Goal: Find specific page/section: Find specific page/section

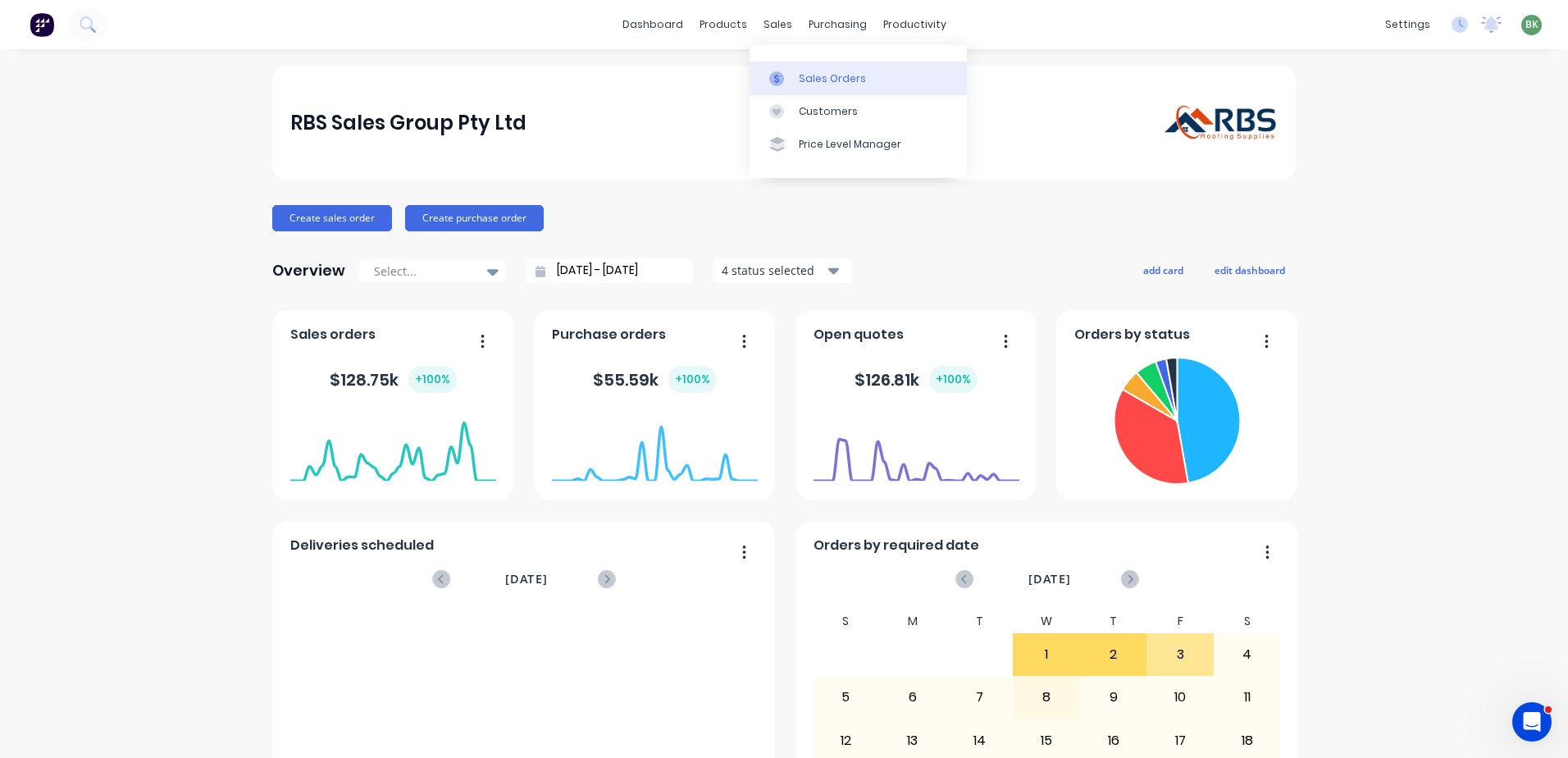
click at [822, 77] on div "Sales Orders" at bounding box center [832, 79] width 67 height 15
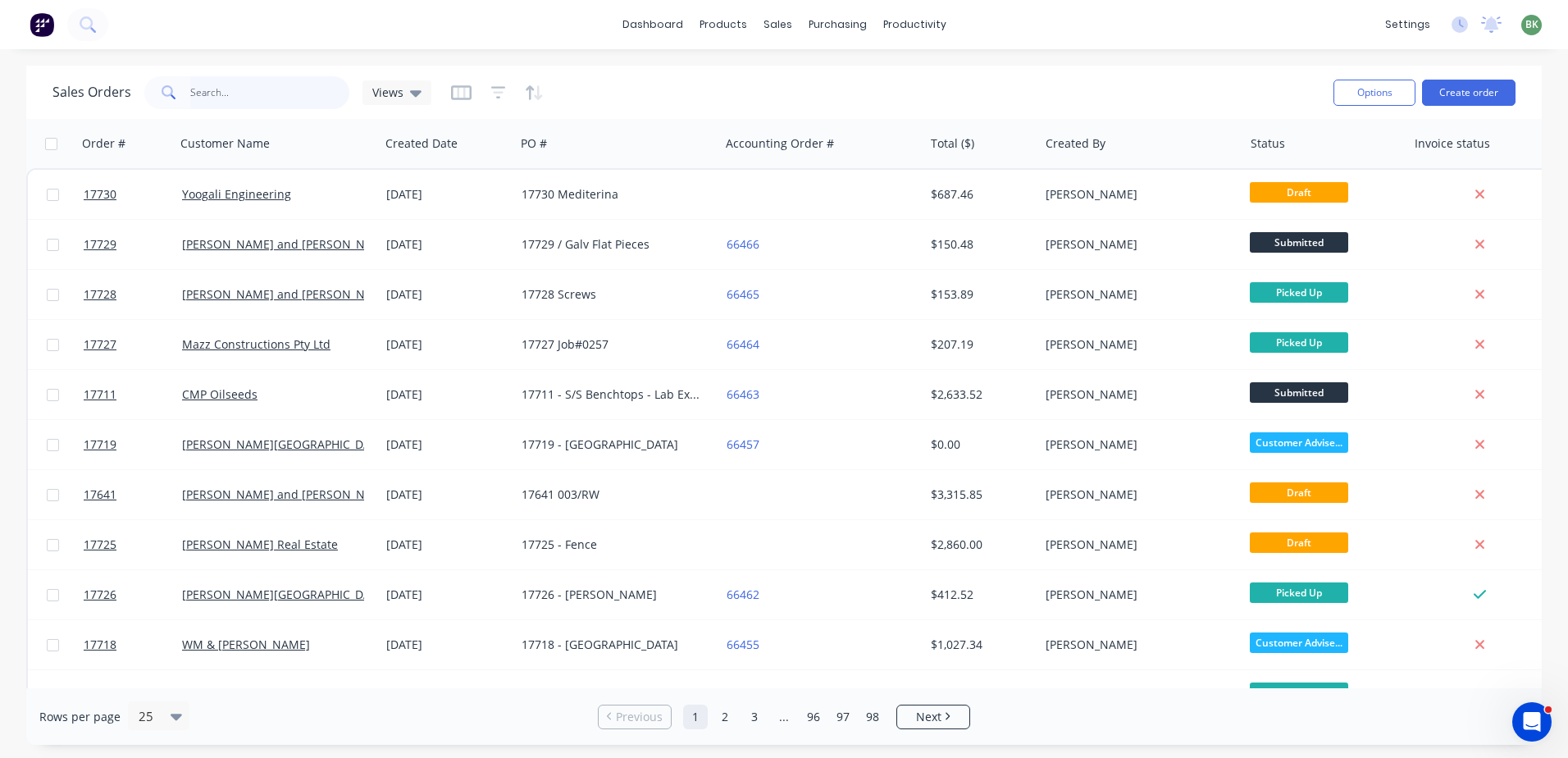
click at [224, 95] on input "text" at bounding box center [270, 92] width 160 height 33
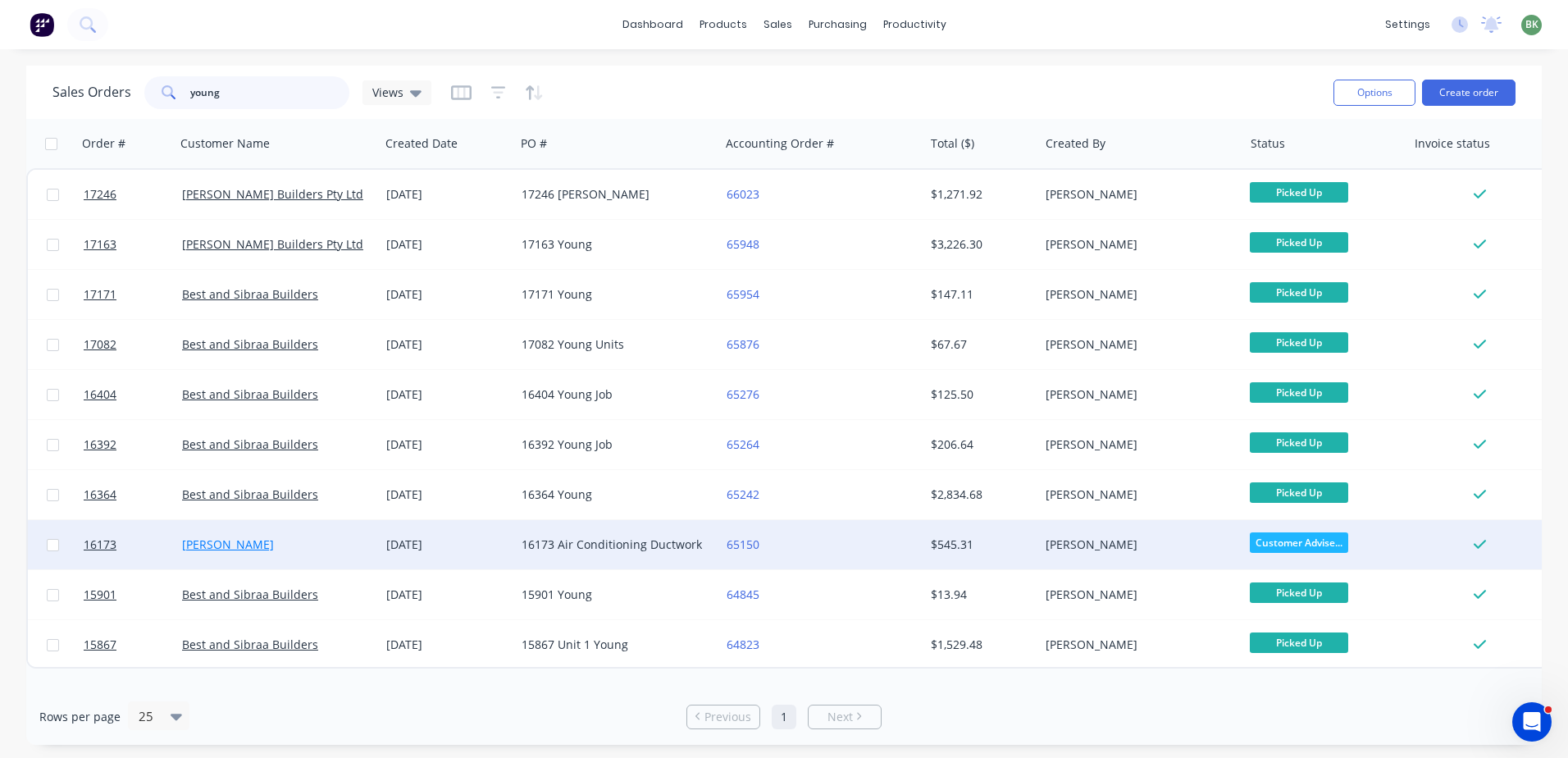
type input "young"
click at [215, 544] on link "[PERSON_NAME]" at bounding box center [228, 543] width 92 height 15
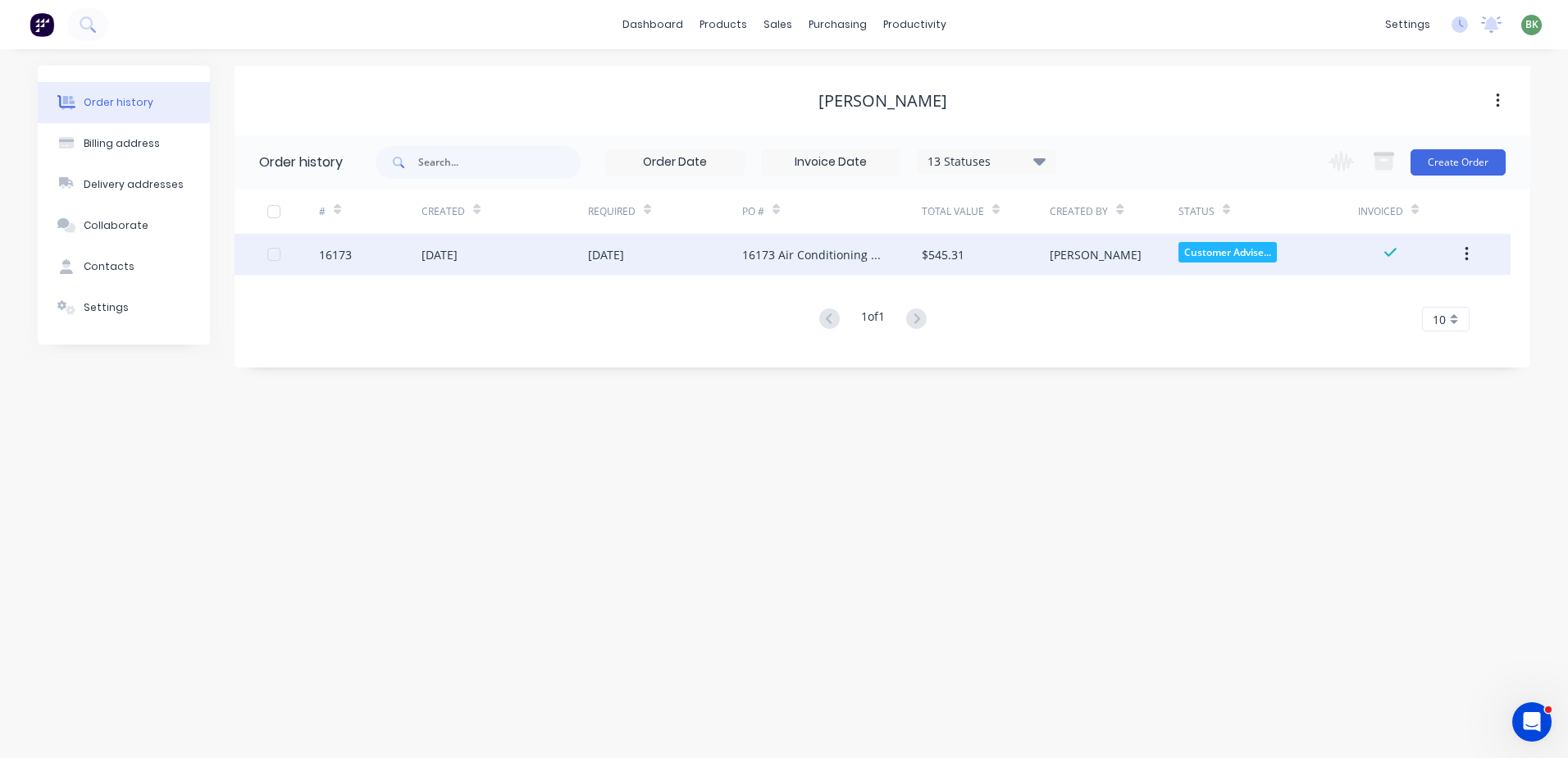
click at [624, 252] on div "[DATE]" at bounding box center [606, 254] width 36 height 17
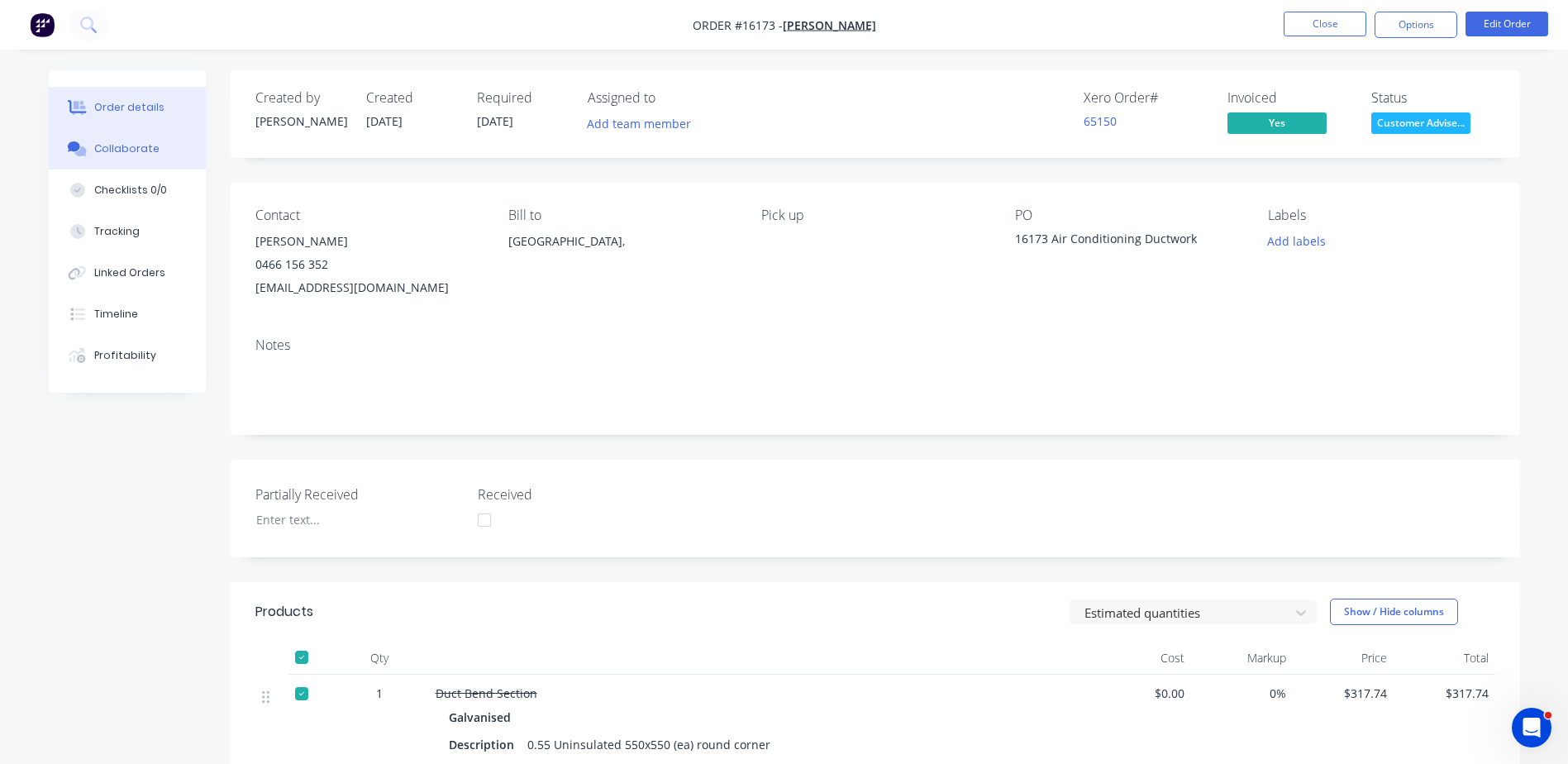
click at [116, 152] on div "Collaborate" at bounding box center [127, 149] width 66 height 15
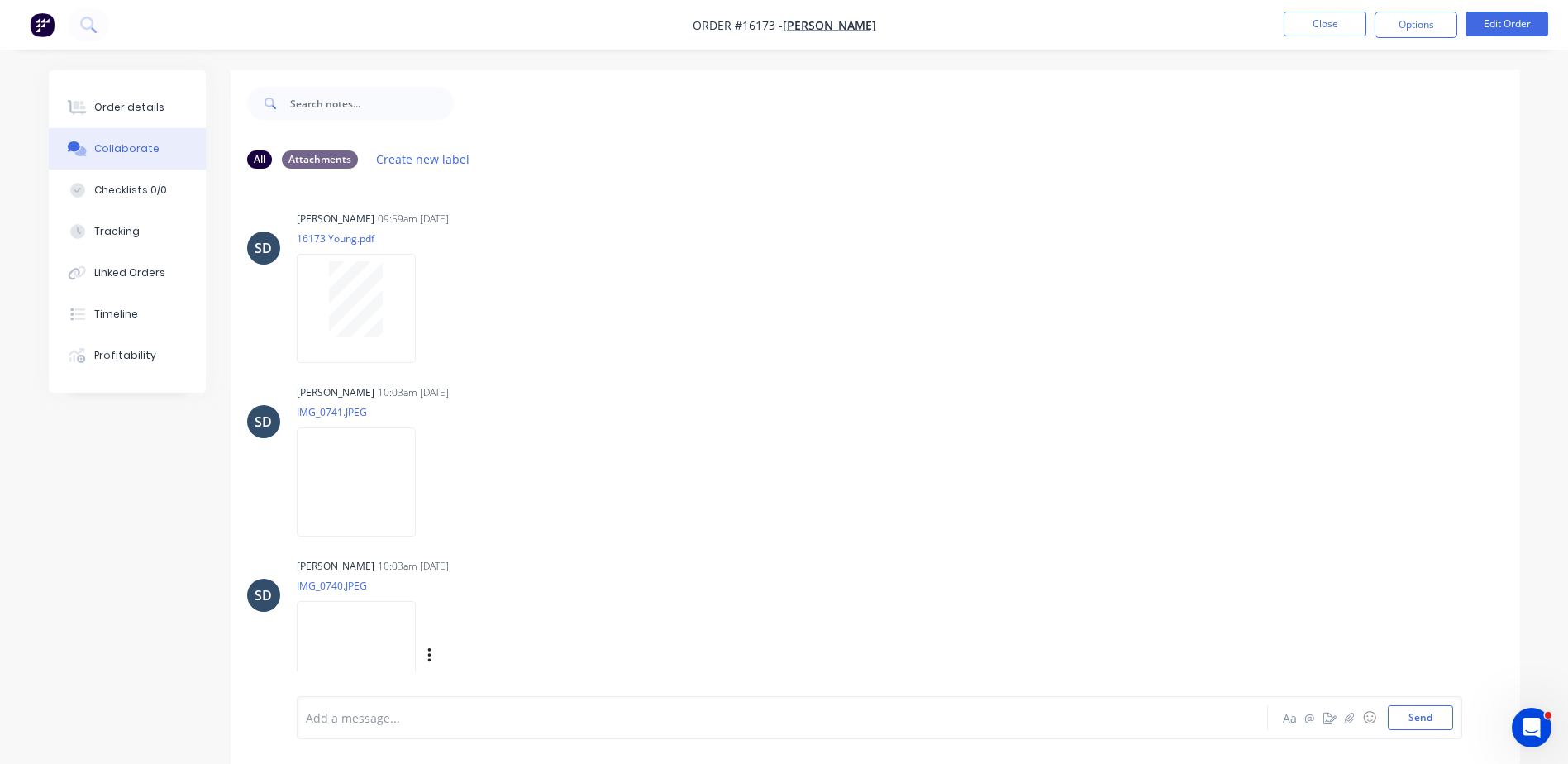
click at [363, 649] on img at bounding box center [356, 655] width 119 height 108
